Goal: Information Seeking & Learning: Learn about a topic

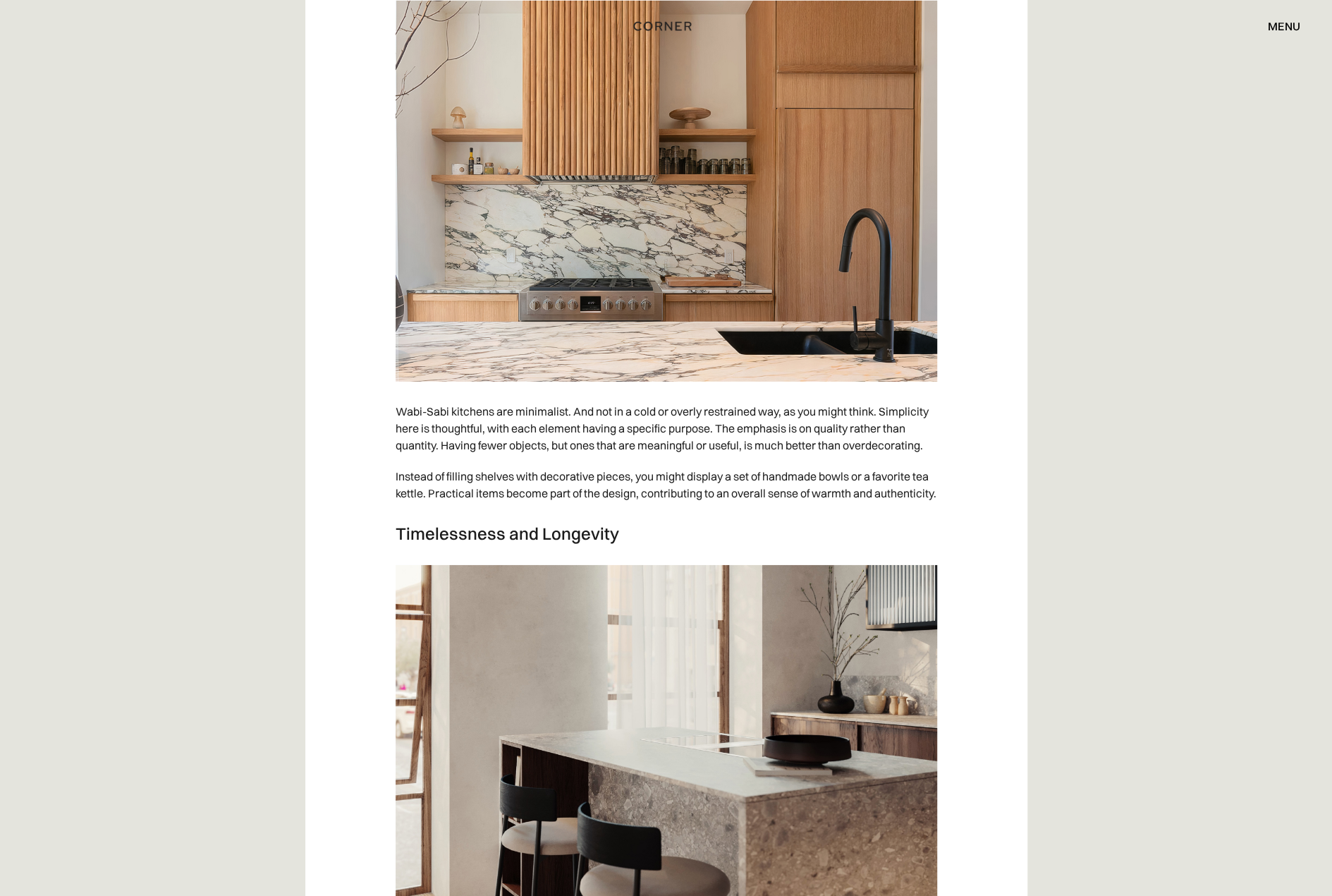
scroll to position [3033, 0]
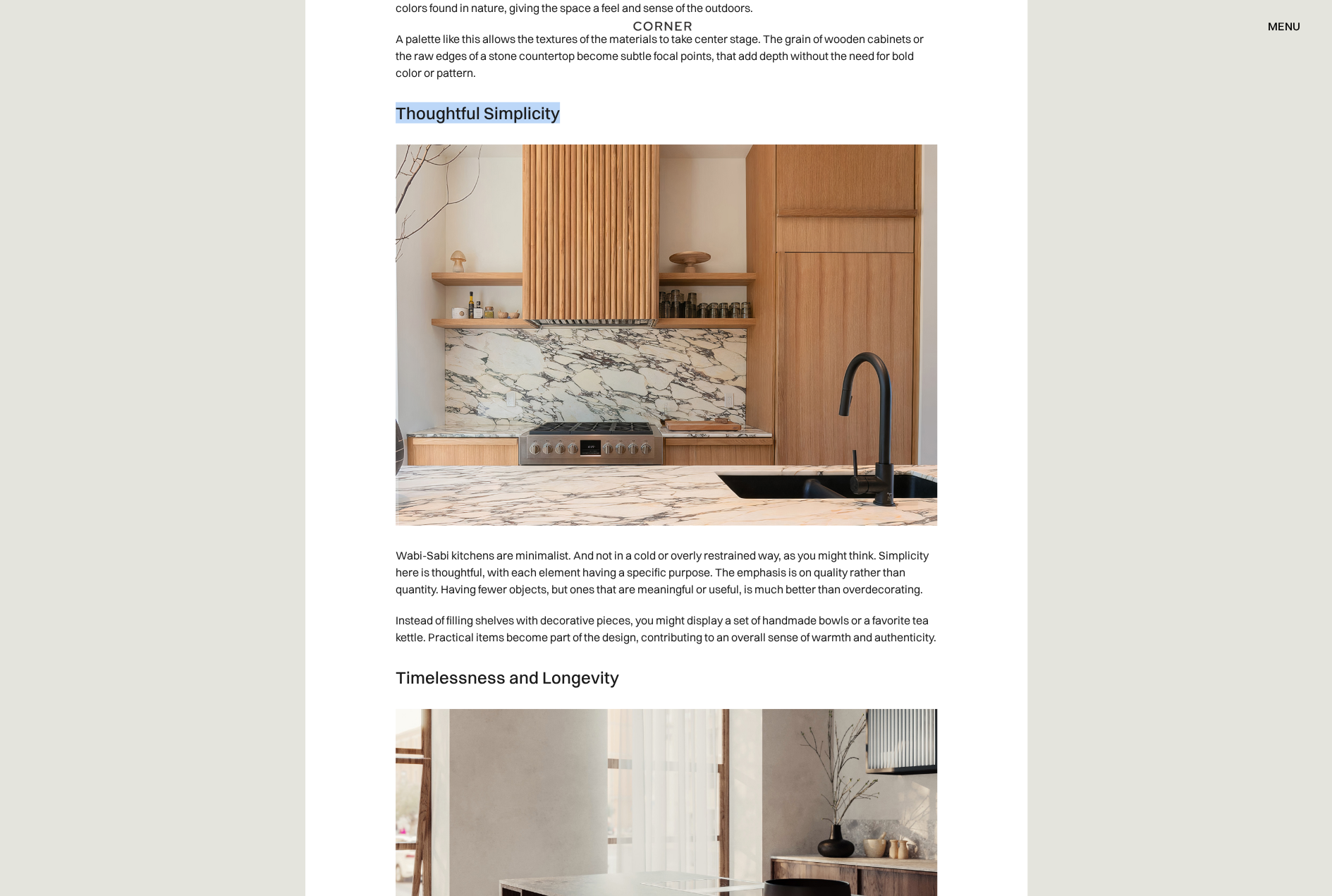
drag, startPoint x: 555, startPoint y: 132, endPoint x: 390, endPoint y: 131, distance: 165.0
copy h3 "Thoughtful Simplicity"
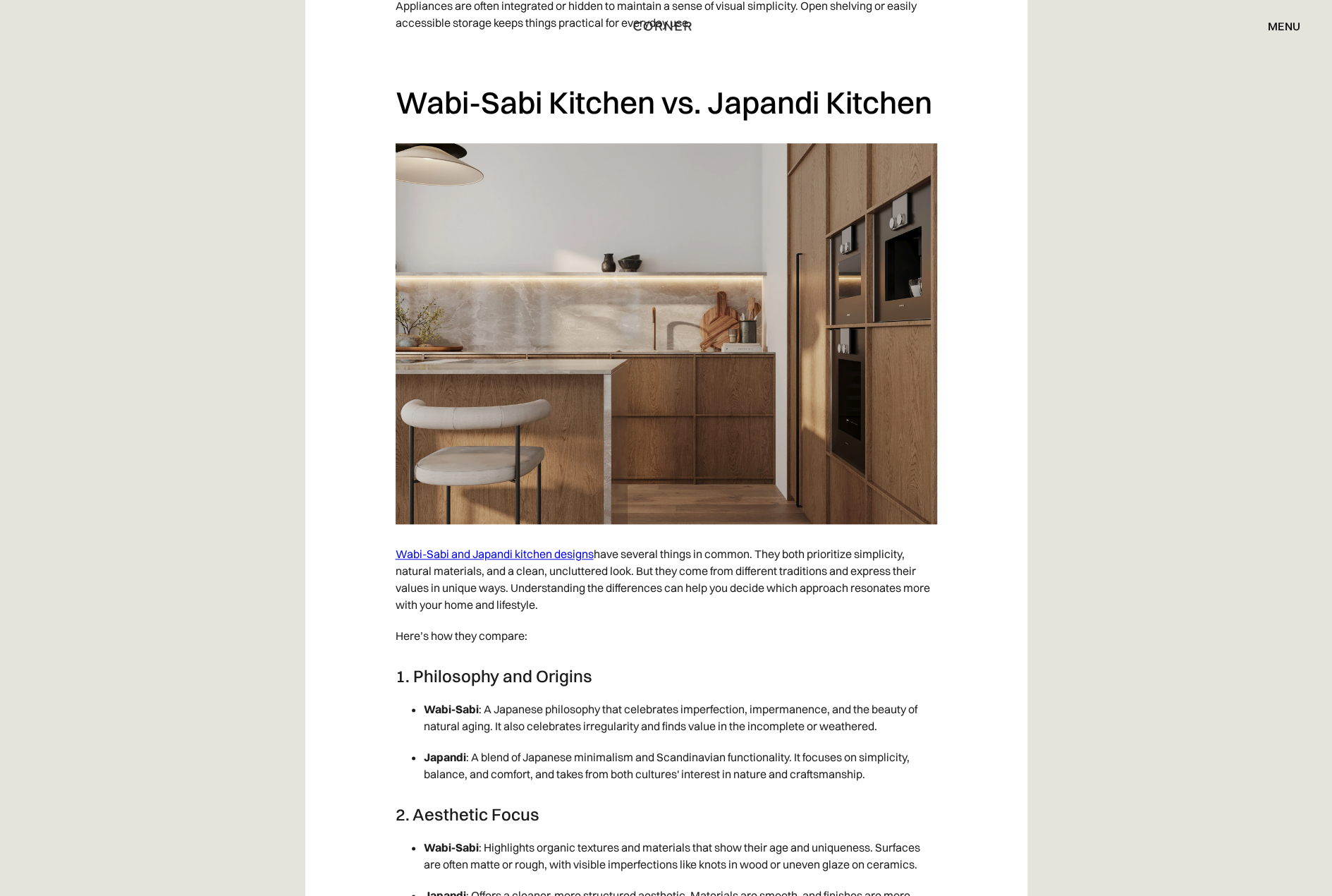
scroll to position [4937, 0]
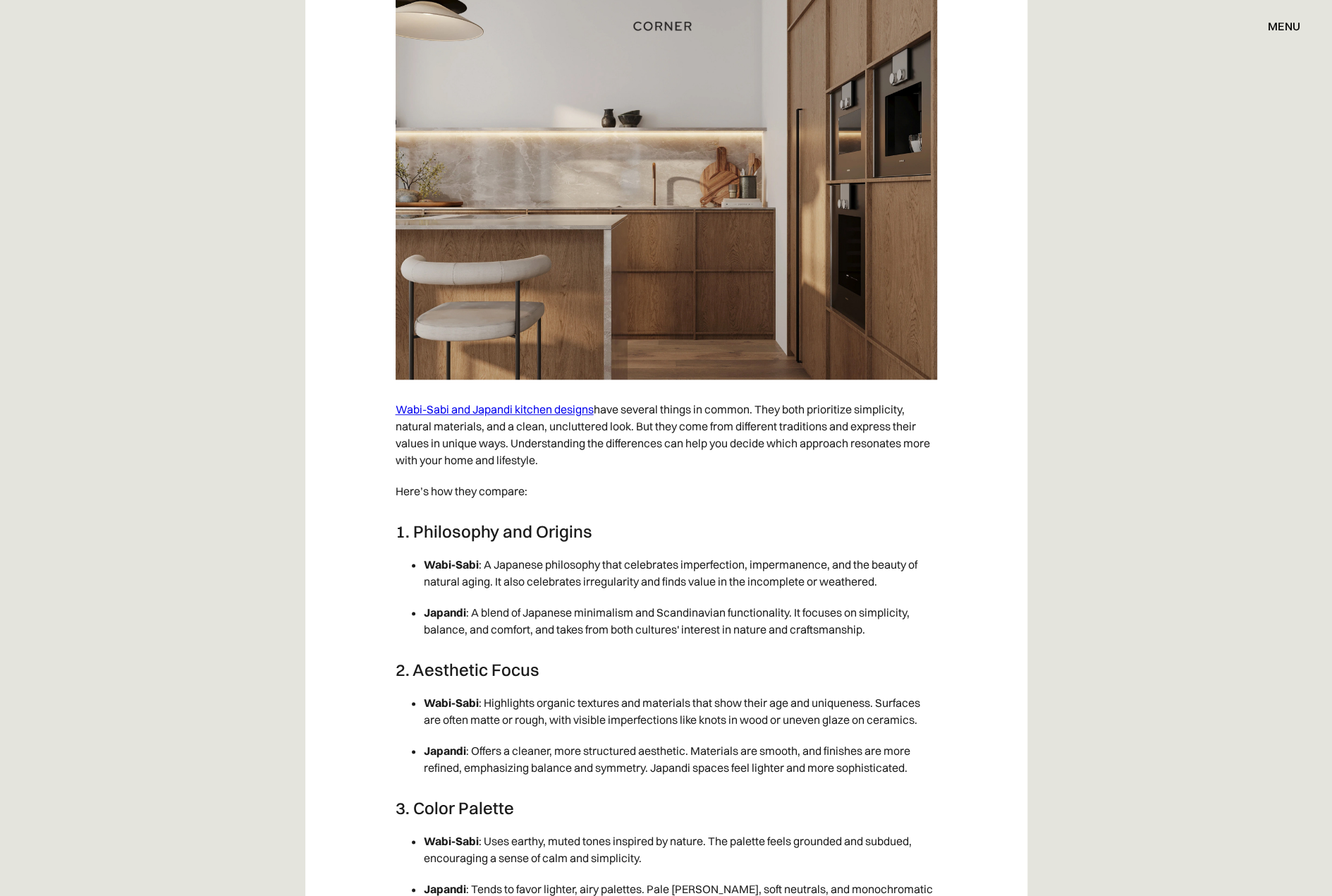
click at [525, 417] on link "Wabi-Sabi and Japandi kitchen designs" at bounding box center [494, 408] width 198 height 14
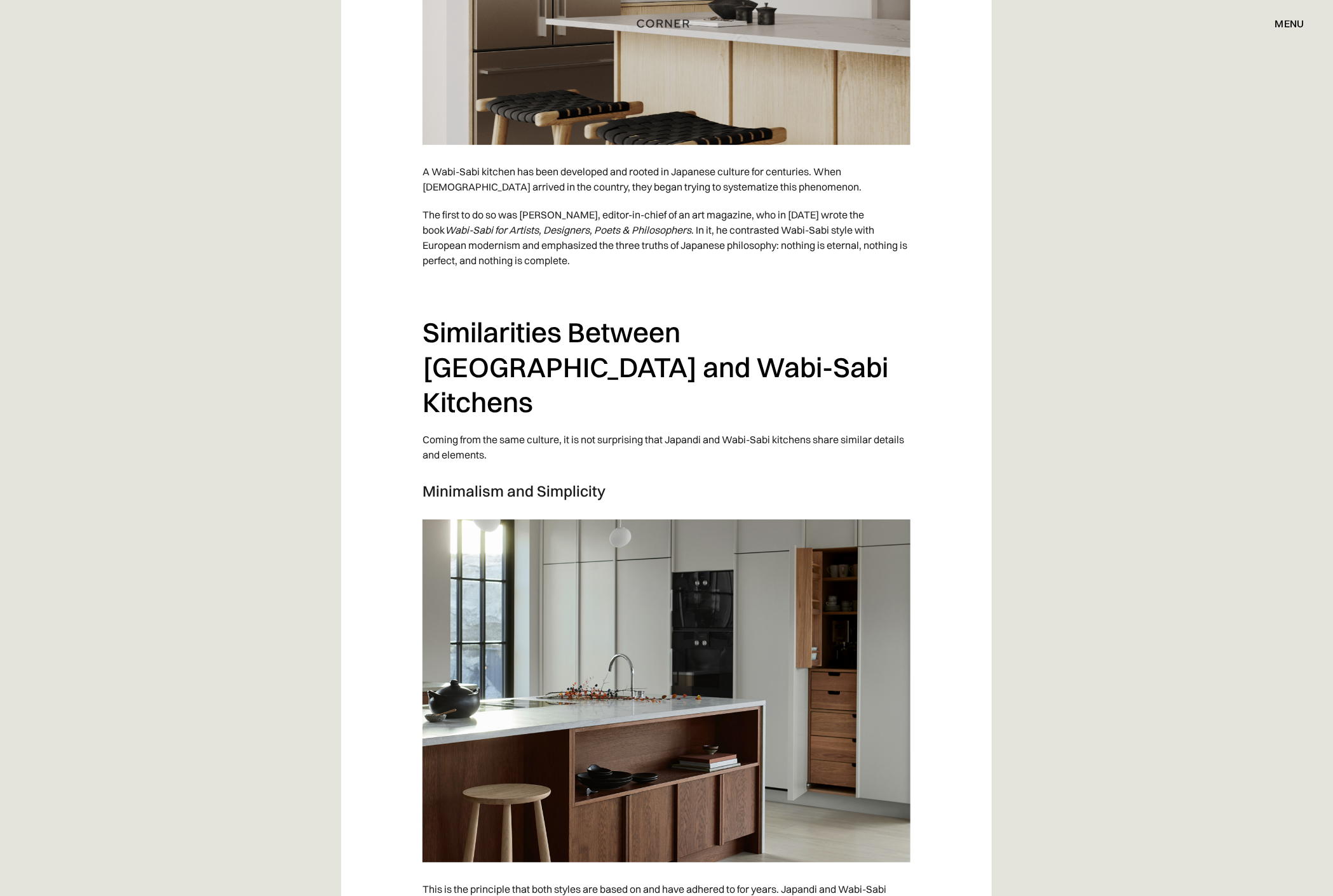
scroll to position [2145, 0]
